Goal: Information Seeking & Learning: Find contact information

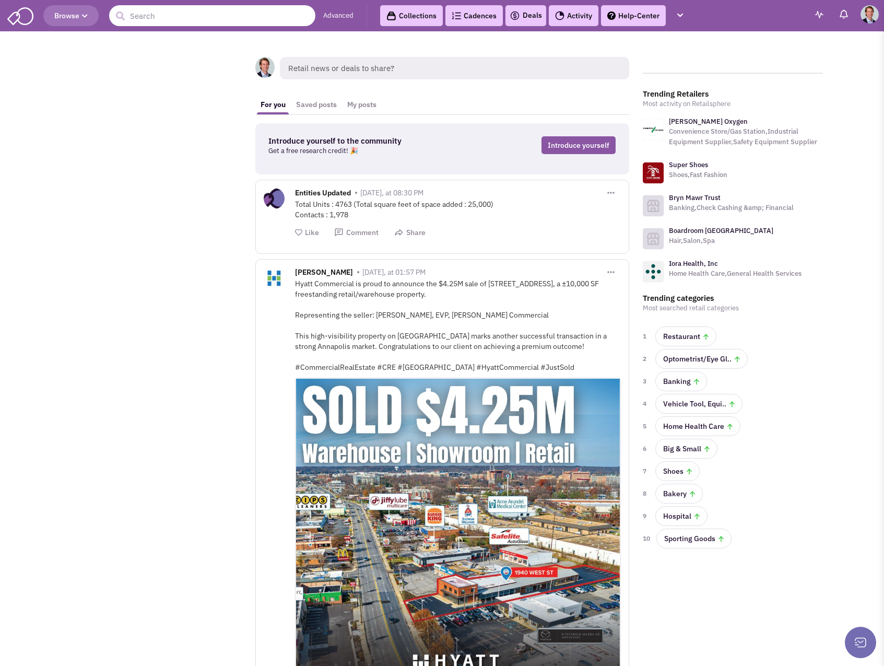
click at [202, 16] on input "text" at bounding box center [212, 15] width 206 height 21
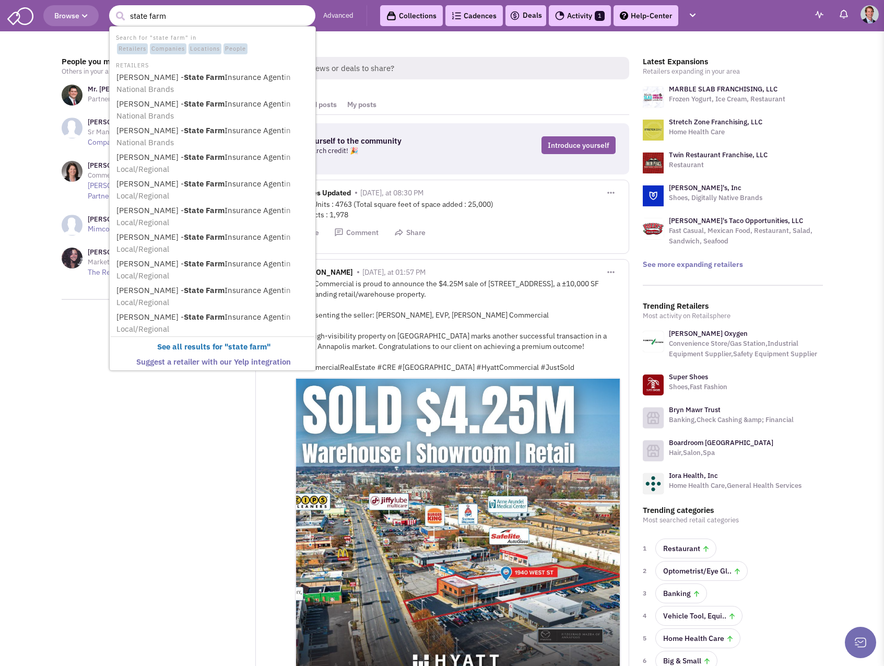
type input "state farm"
click at [112, 8] on button "submit" at bounding box center [120, 16] width 16 height 16
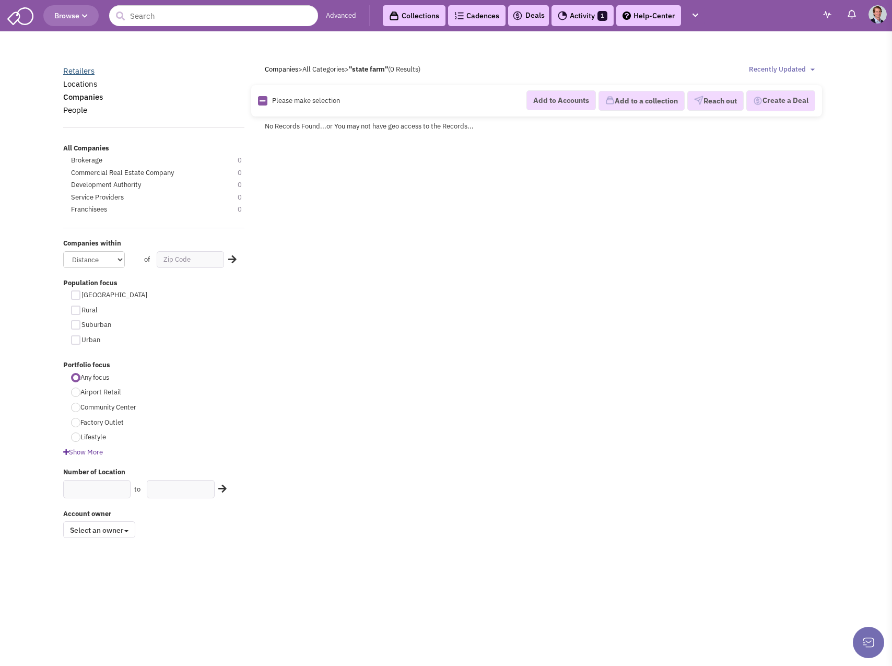
click at [86, 71] on link "Retailers" at bounding box center [78, 71] width 31 height 10
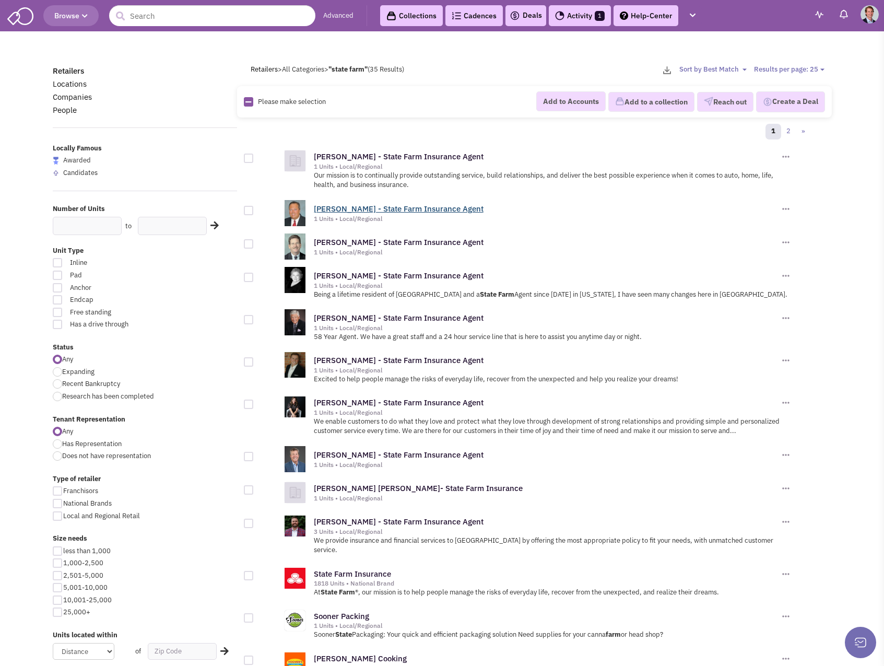
click at [405, 207] on link "James Gates - State Farm Insurance Agent" at bounding box center [399, 209] width 170 height 10
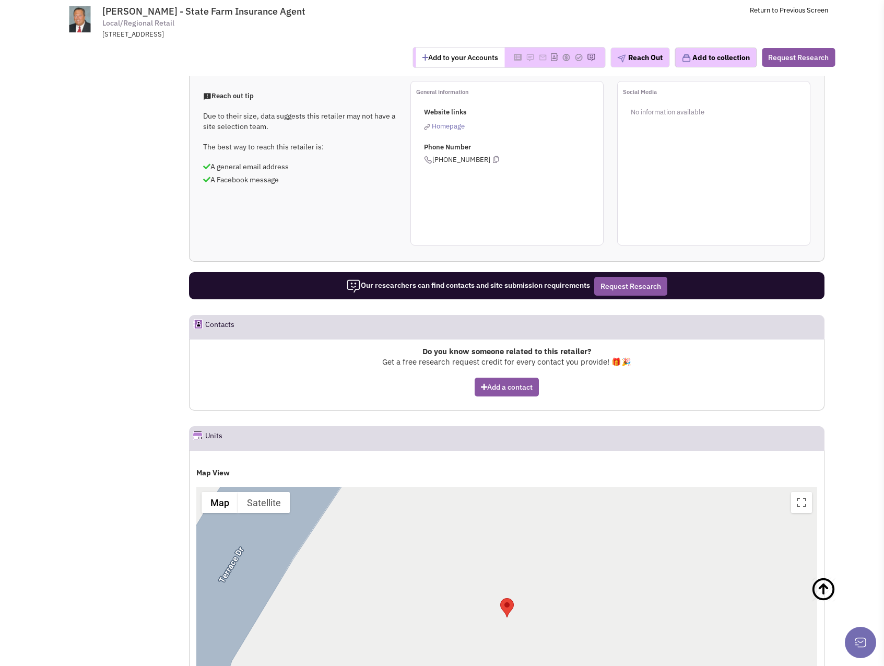
scroll to position [418, 0]
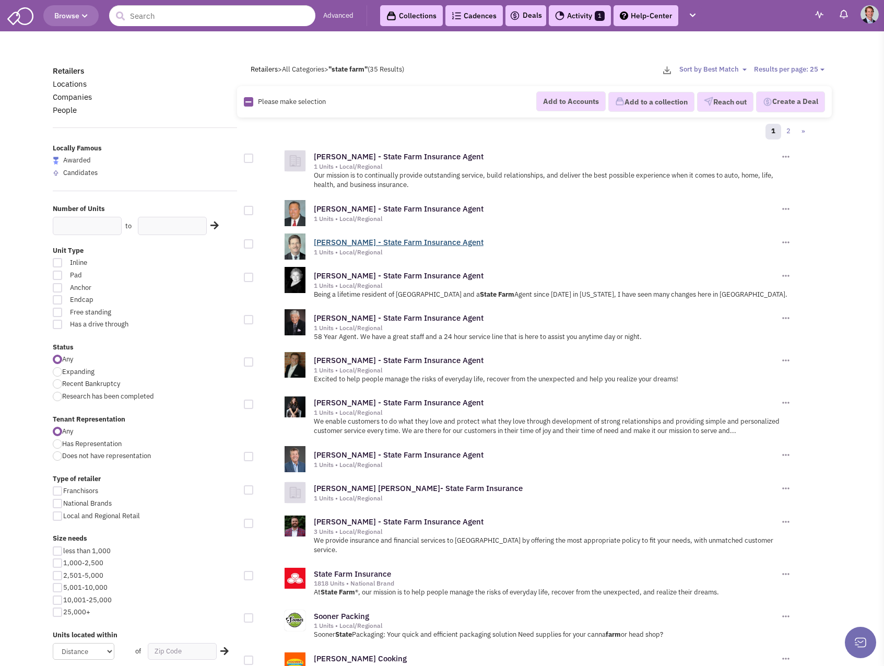
click at [376, 244] on link "[PERSON_NAME] - State Farm Insurance Agent" at bounding box center [399, 242] width 170 height 10
click at [55, 454] on div at bounding box center [57, 455] width 9 height 9
click at [62, 454] on input "Does not have representation" at bounding box center [65, 456] width 7 height 7
radio input "true"
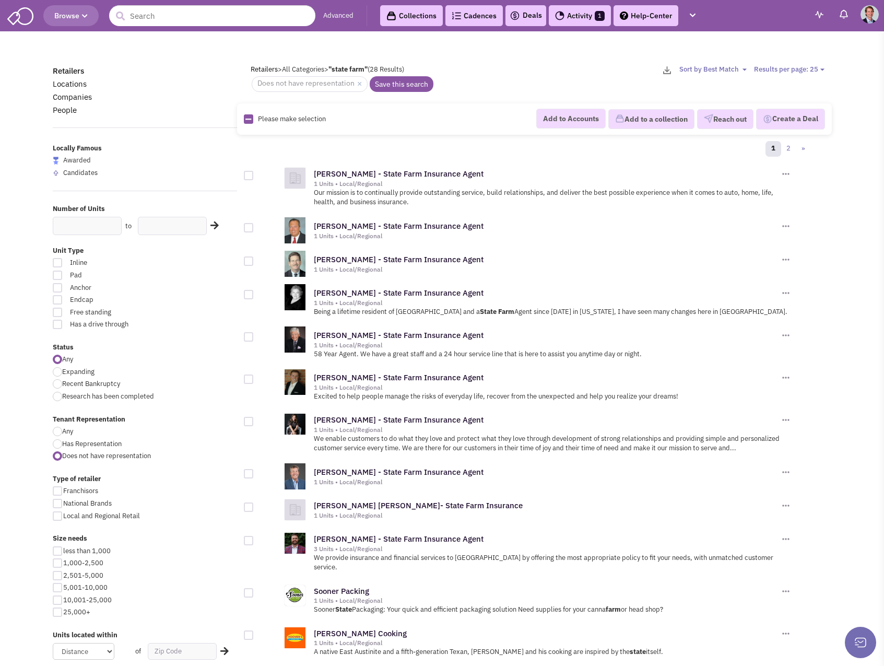
click at [56, 430] on div at bounding box center [57, 431] width 9 height 9
click at [62, 430] on input "Any" at bounding box center [65, 432] width 7 height 7
radio input "true"
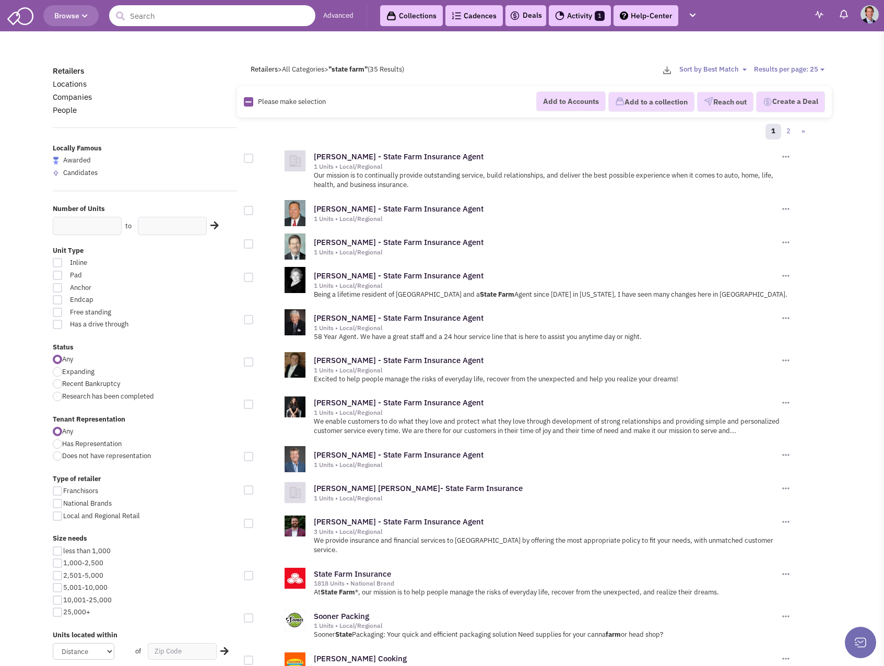
click at [242, 19] on input "text" at bounding box center [212, 15] width 206 height 21
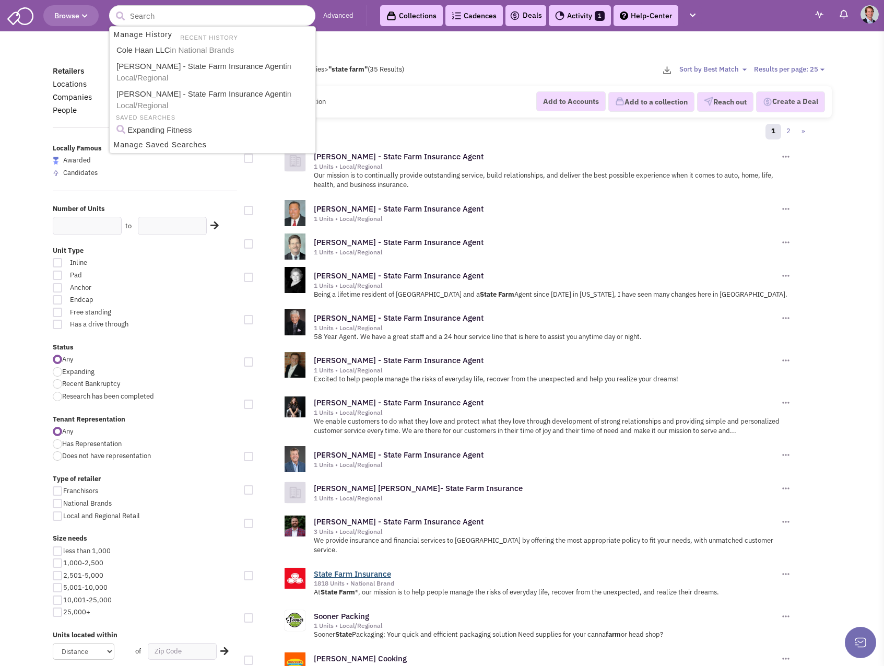
click at [384, 569] on link "State Farm Insurance" at bounding box center [352, 574] width 77 height 10
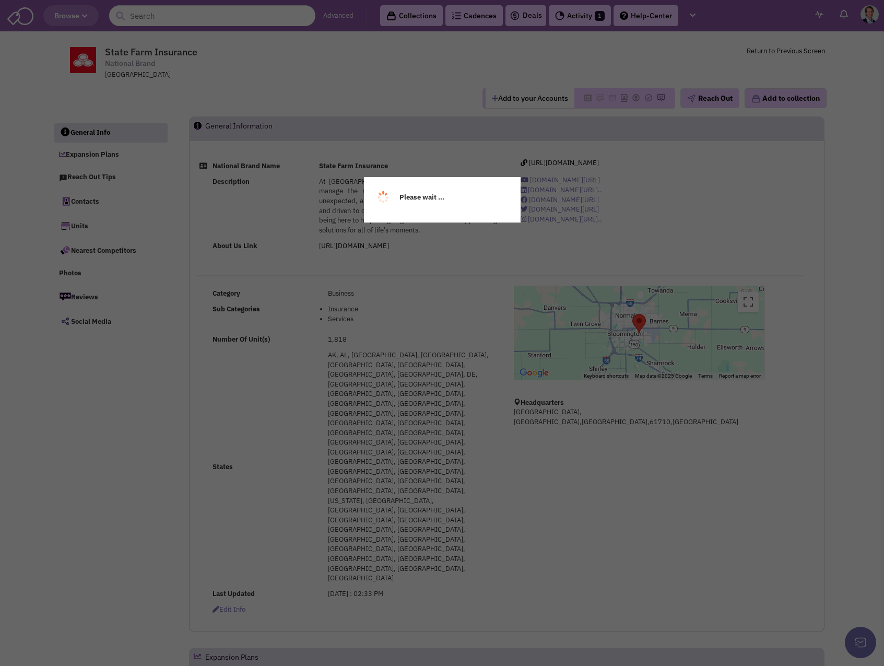
select select
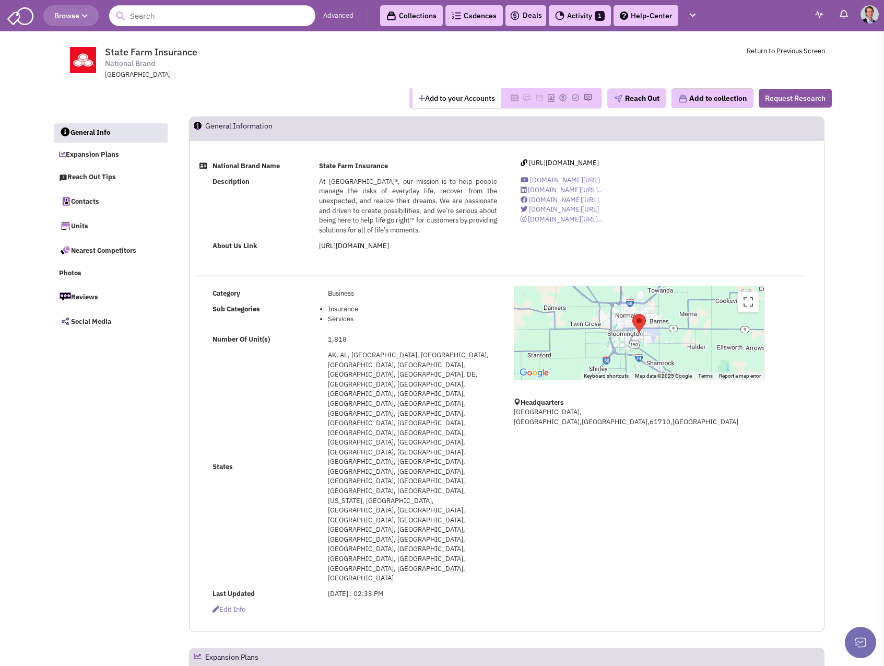
select select
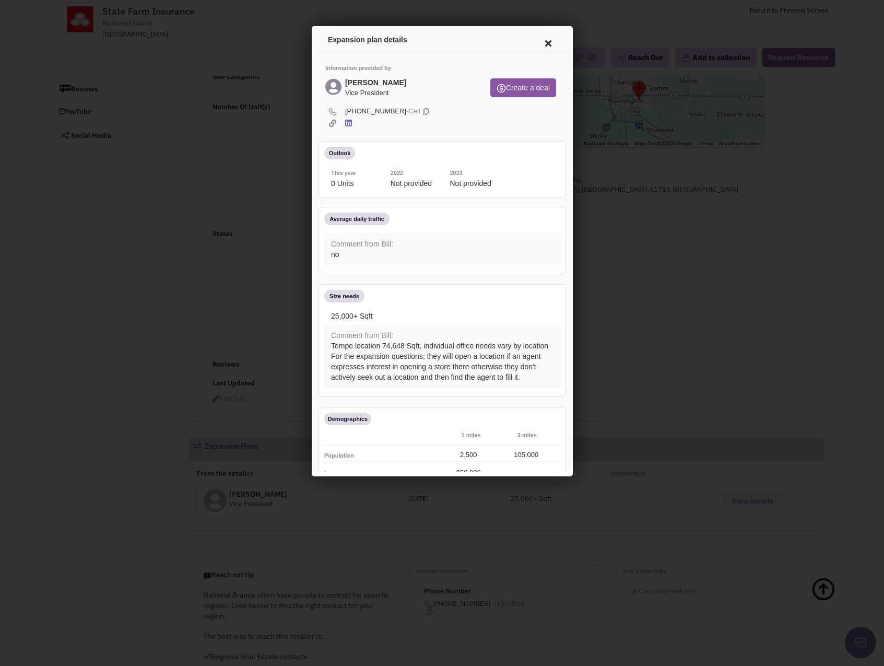
click at [537, 42] on icon at bounding box center [546, 41] width 22 height 25
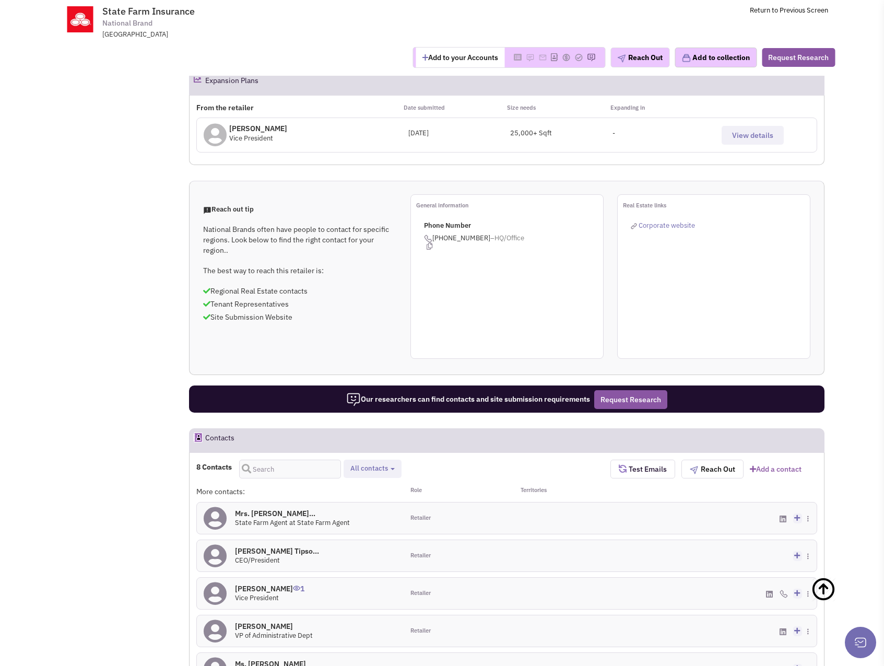
scroll to position [313, 0]
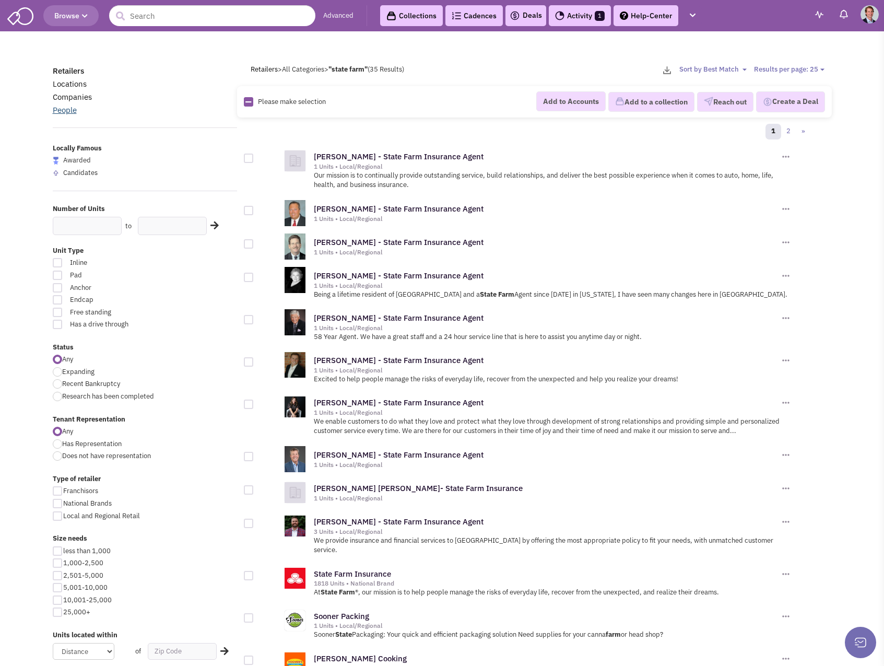
click at [62, 108] on link "People" at bounding box center [65, 110] width 24 height 10
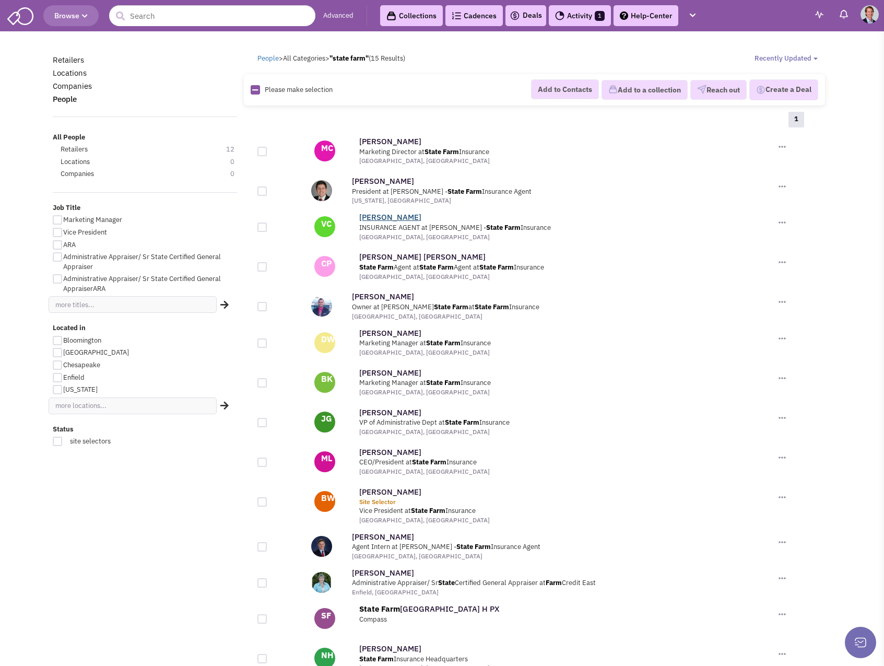
click at [363, 219] on link "Vicki Crow" at bounding box center [390, 217] width 62 height 10
click at [363, 297] on link "Sal Cerda" at bounding box center [383, 296] width 62 height 10
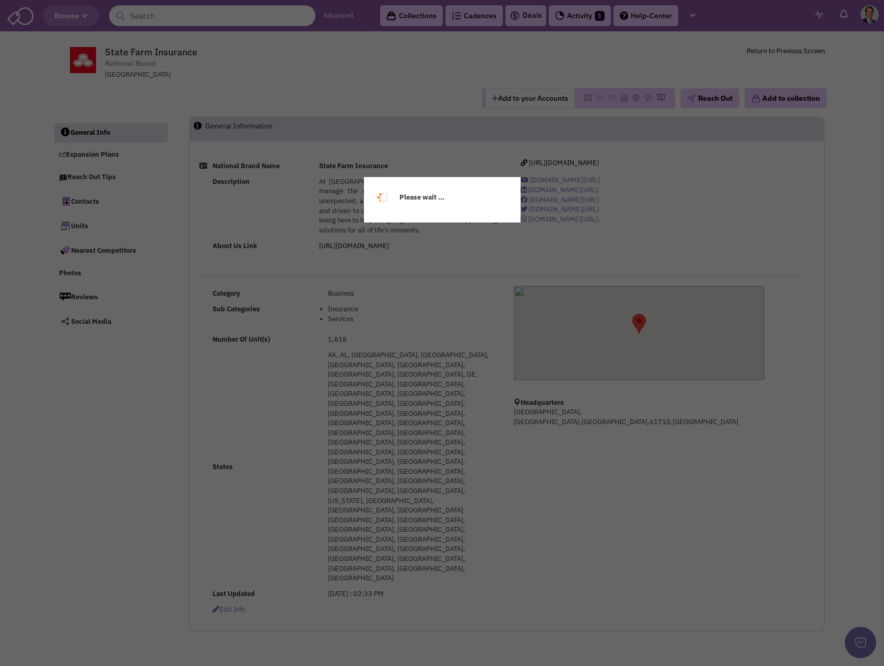
select select
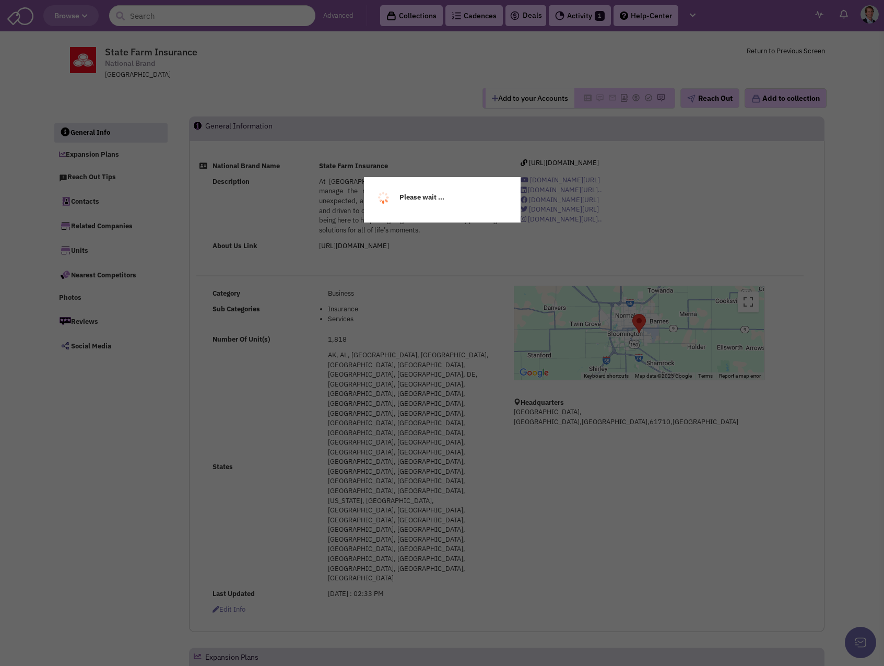
select select
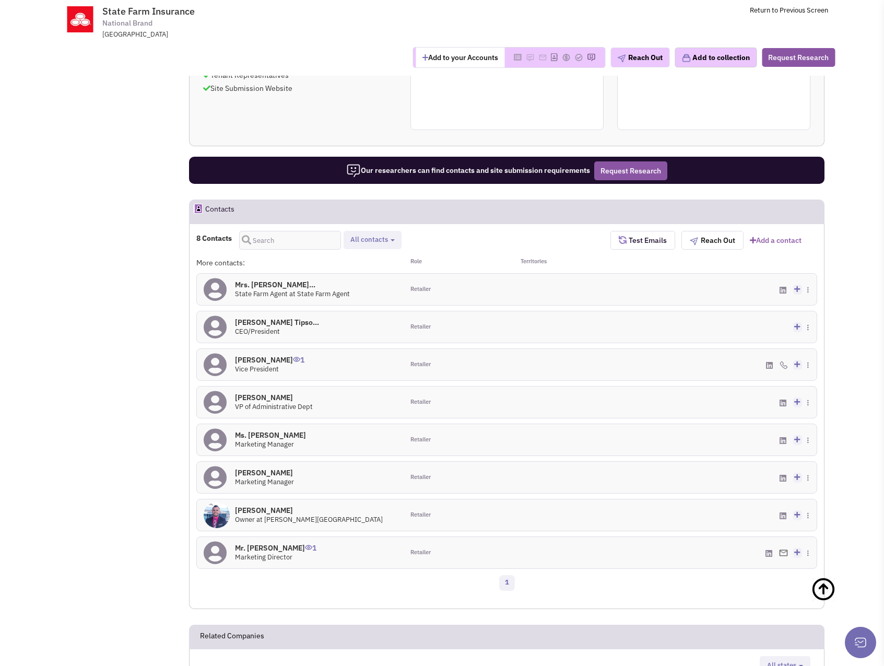
scroll to position [769, 0]
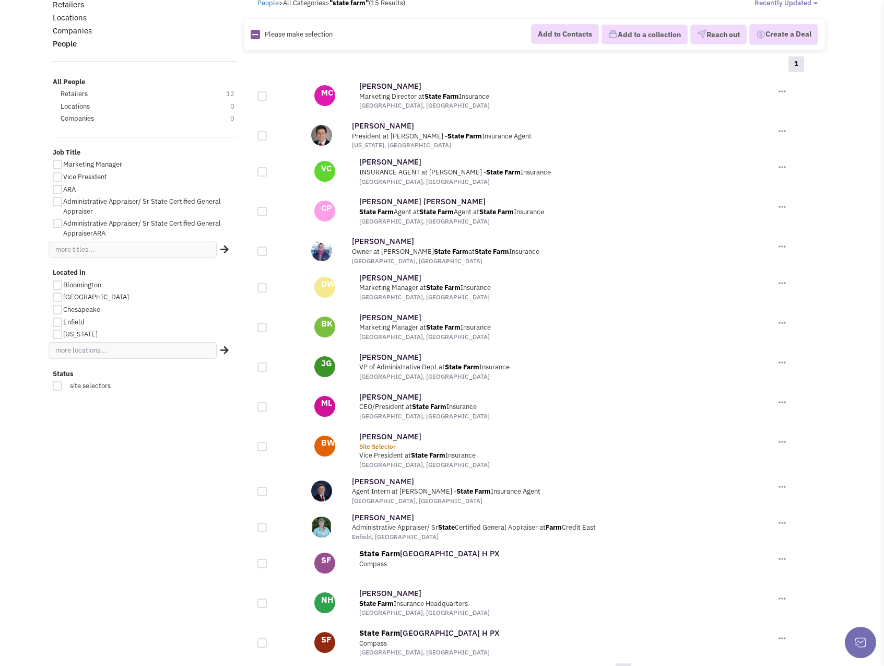
scroll to position [100, 0]
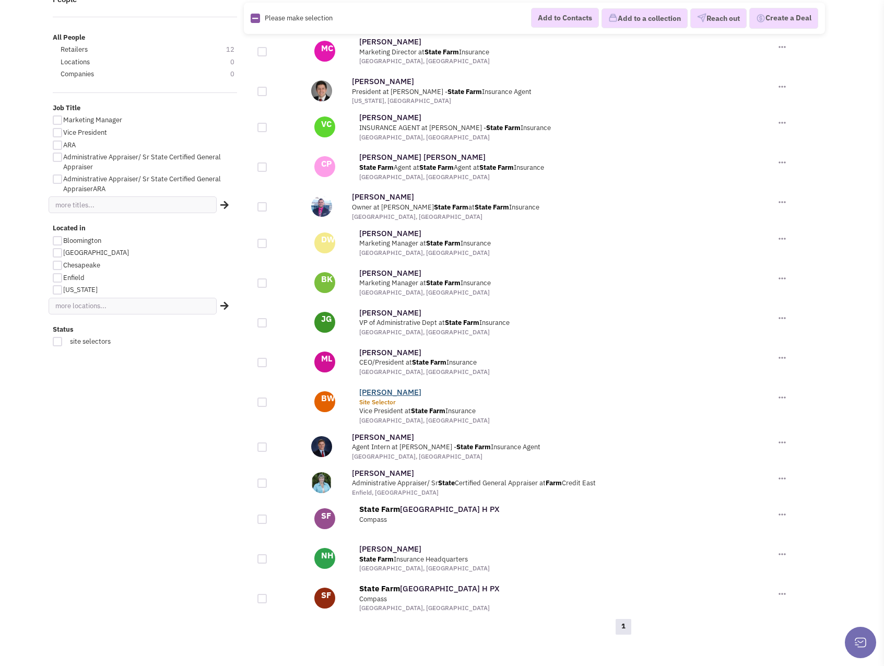
click at [385, 388] on link "[PERSON_NAME]" at bounding box center [390, 392] width 62 height 10
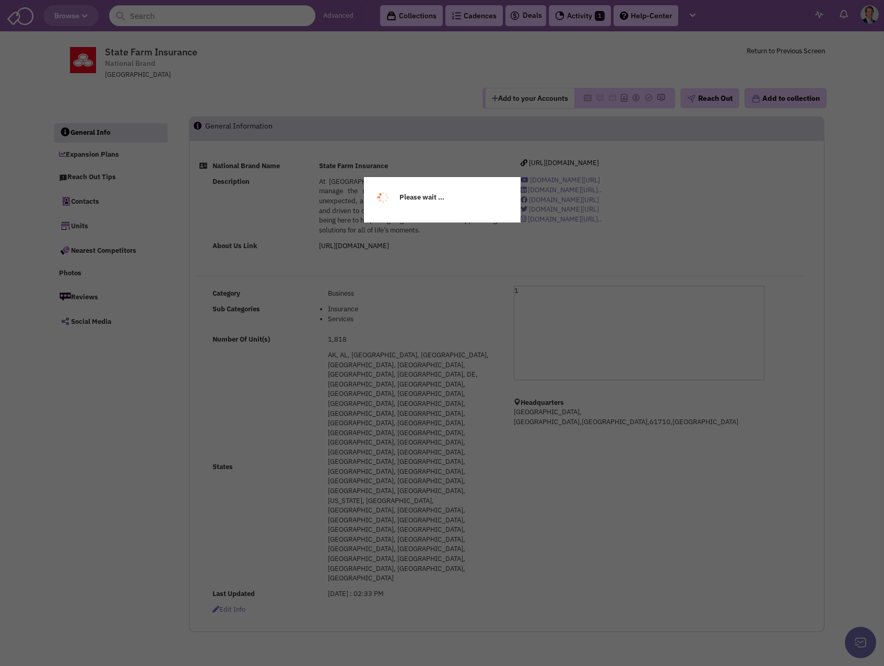
select select
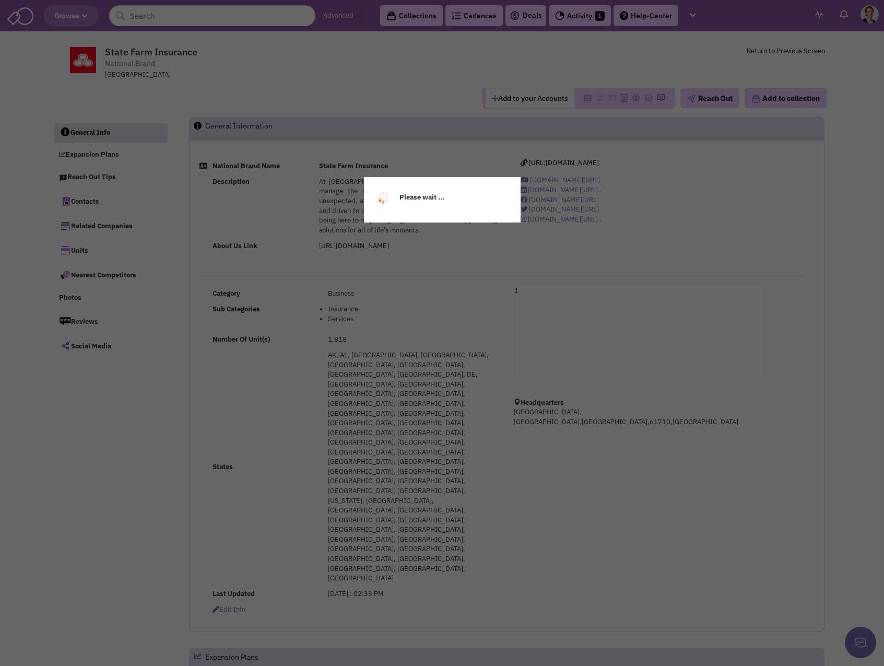
select select
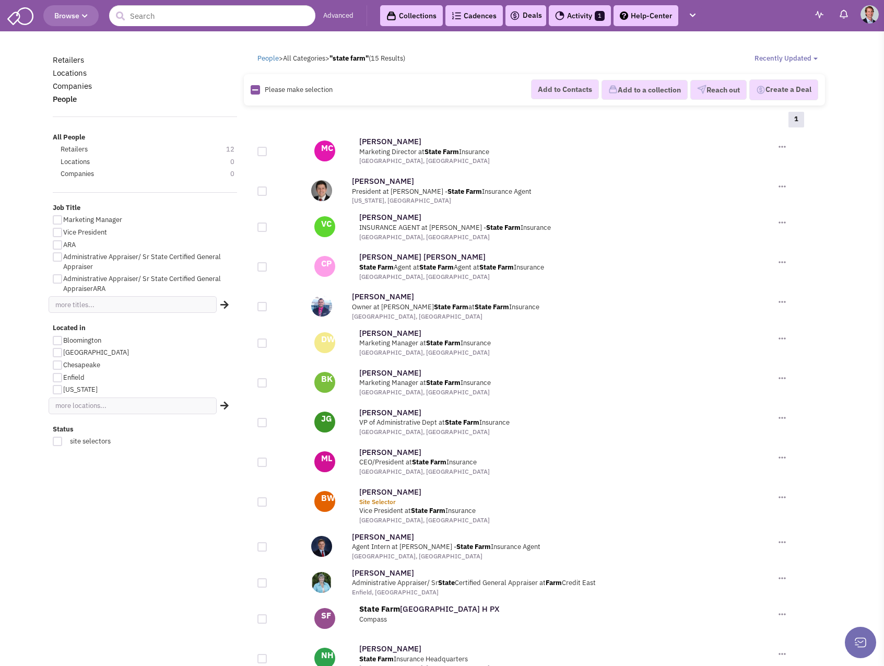
scroll to position [100, 0]
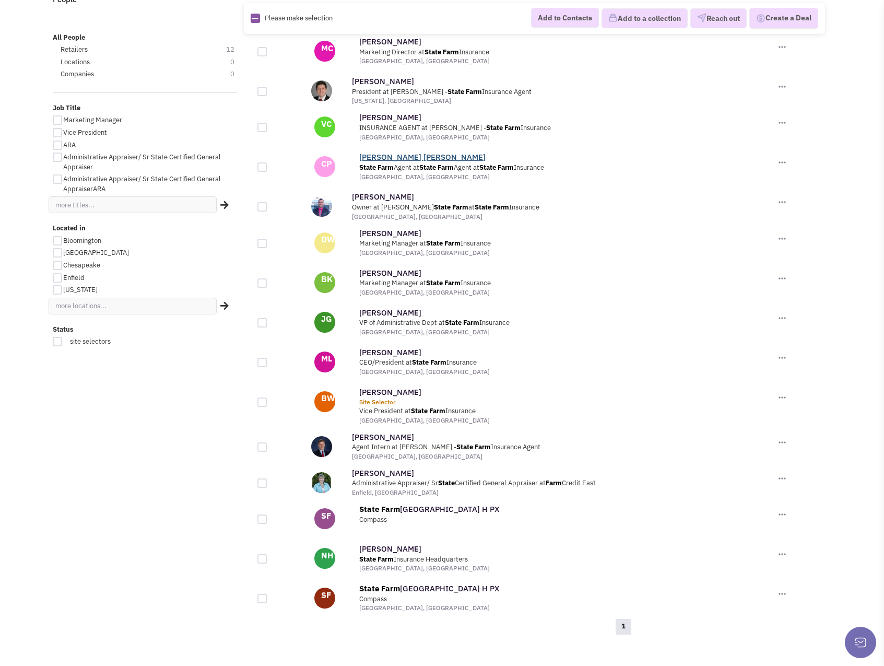
click at [389, 156] on link "[PERSON_NAME] [PERSON_NAME]" at bounding box center [422, 157] width 126 height 10
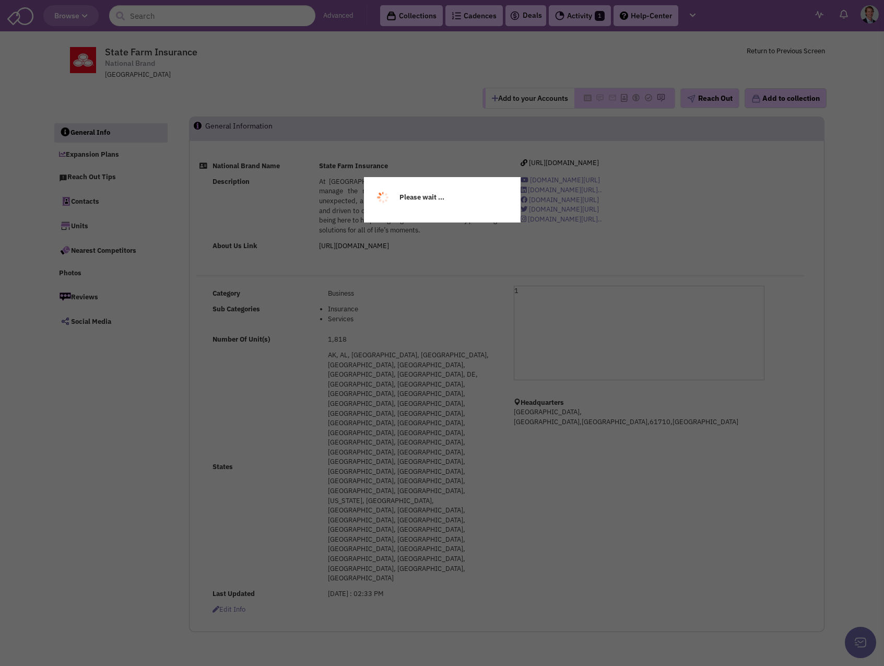
select select
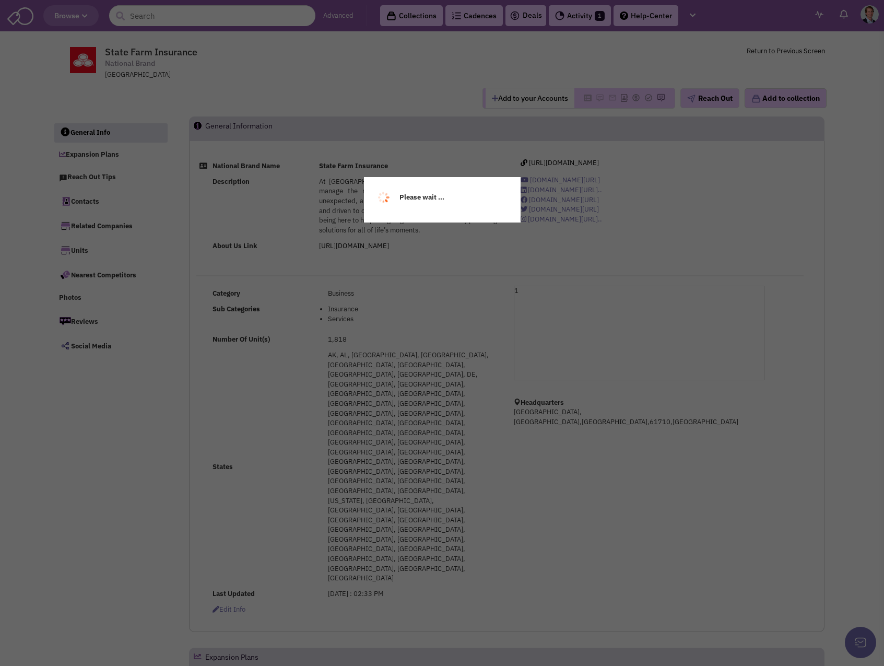
select select
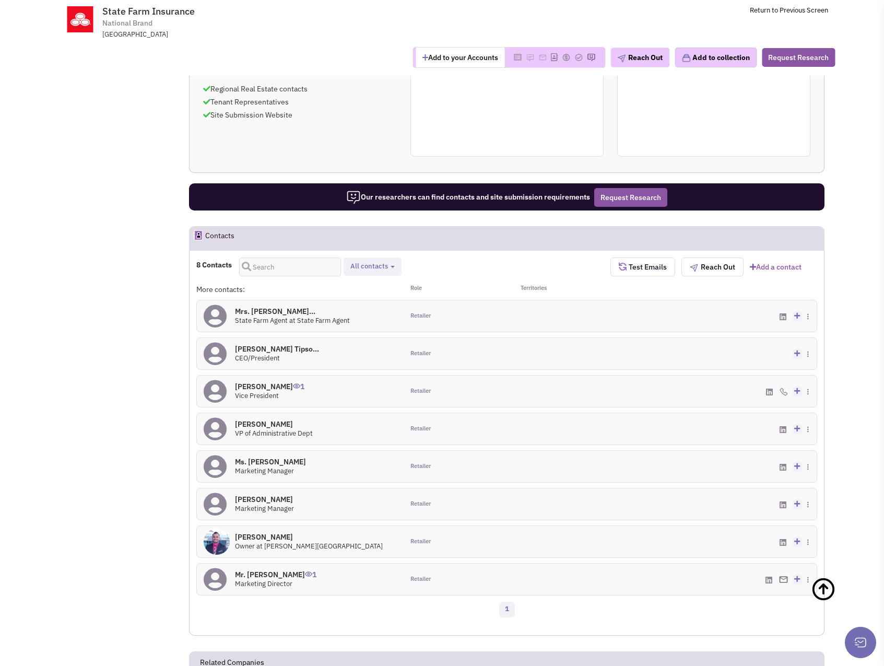
scroll to position [613, 0]
